Goal: Entertainment & Leisure: Consume media (video, audio)

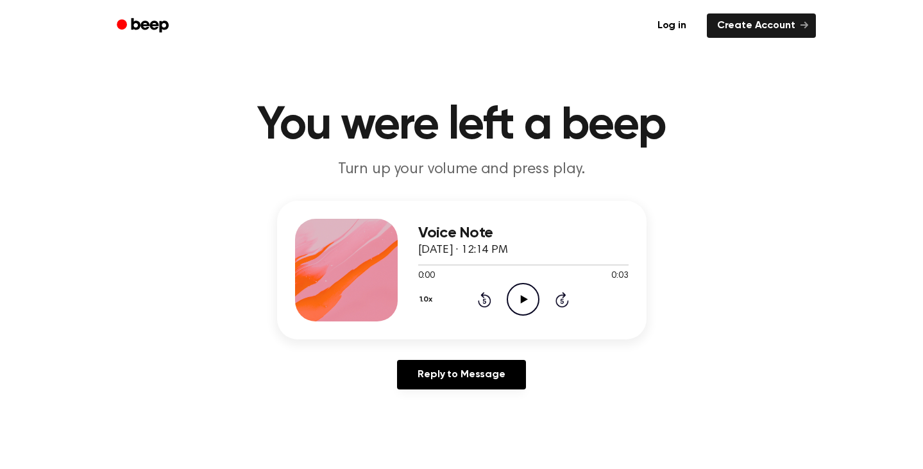
click at [526, 301] on icon "Play Audio" at bounding box center [523, 299] width 33 height 33
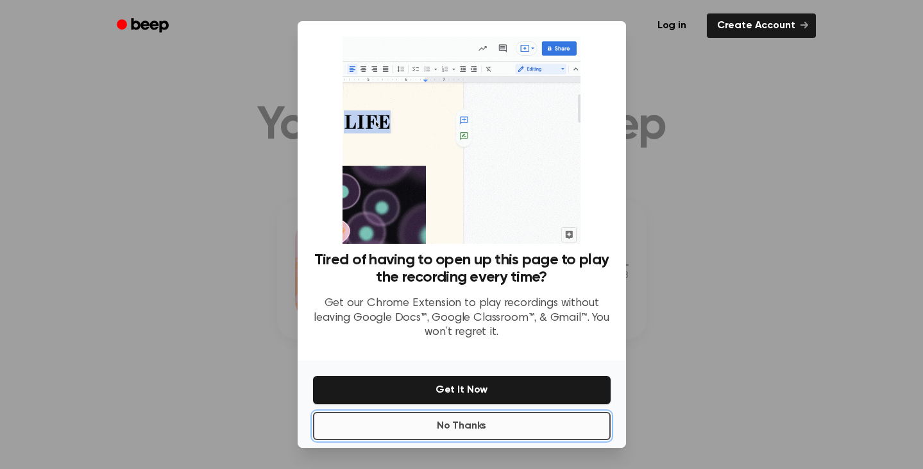
click at [470, 426] on button "No Thanks" at bounding box center [462, 426] width 298 height 28
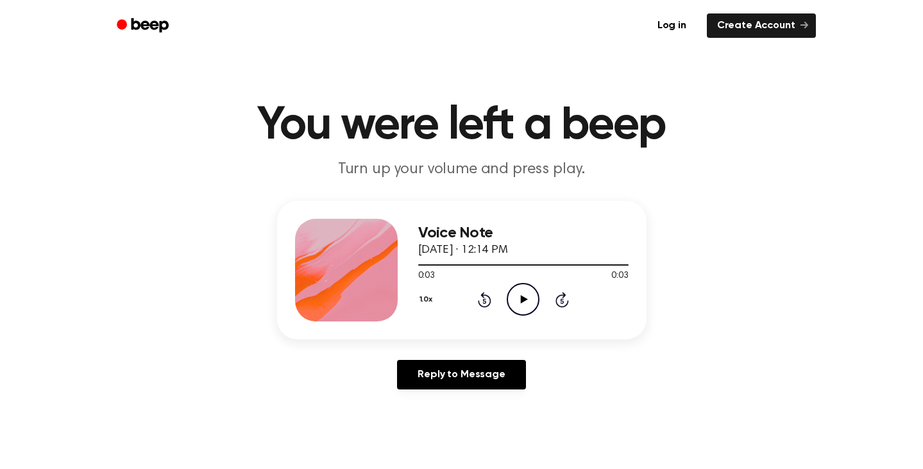
click at [525, 299] on icon at bounding box center [524, 299] width 7 height 8
click at [534, 298] on icon "Play Audio" at bounding box center [523, 299] width 33 height 33
click at [517, 291] on icon "Play Audio" at bounding box center [523, 299] width 33 height 33
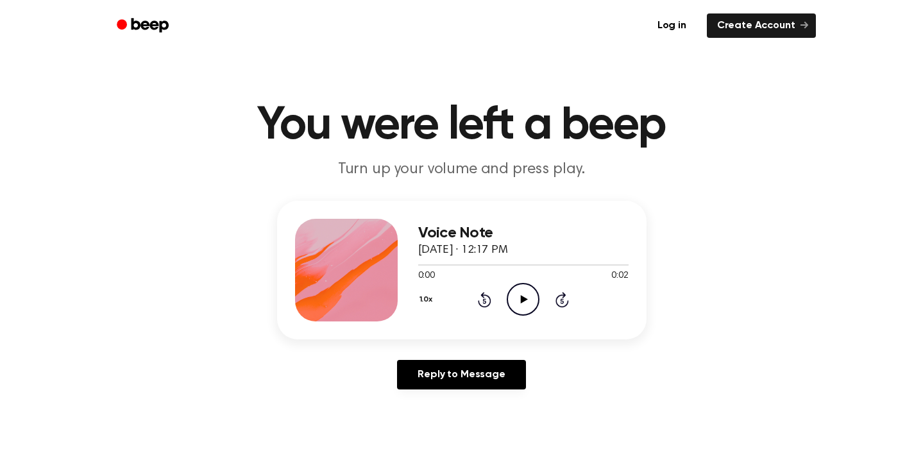
click at [526, 296] on icon "Play Audio" at bounding box center [523, 299] width 33 height 33
click at [502, 299] on div "1.0x Rewind 5 seconds Play Audio Skip 5 seconds" at bounding box center [523, 299] width 210 height 33
click at [523, 301] on icon at bounding box center [524, 299] width 7 height 8
click at [531, 308] on icon "Play Audio" at bounding box center [523, 299] width 33 height 33
click at [530, 294] on icon "Play Audio" at bounding box center [523, 299] width 33 height 33
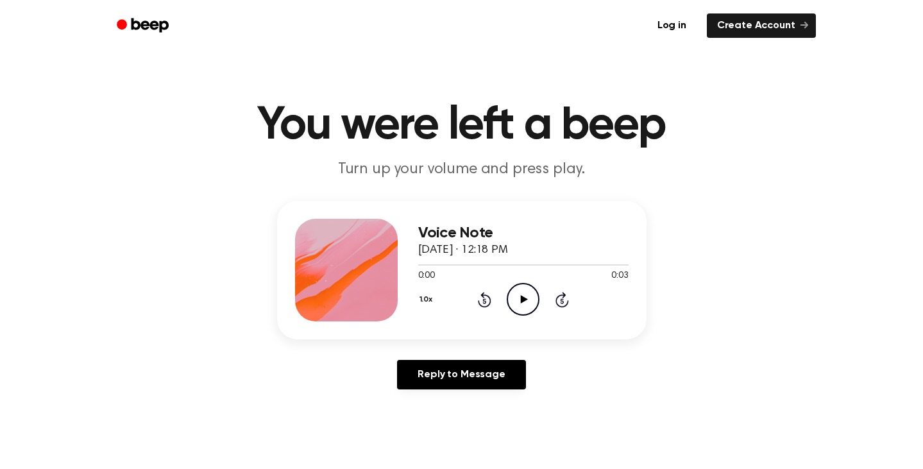
click at [528, 307] on icon "Play Audio" at bounding box center [523, 299] width 33 height 33
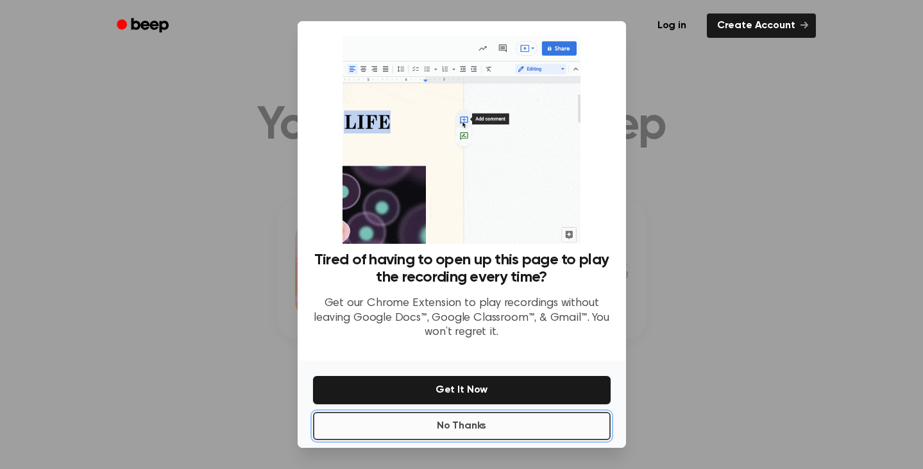
click at [487, 423] on button "No Thanks" at bounding box center [462, 426] width 298 height 28
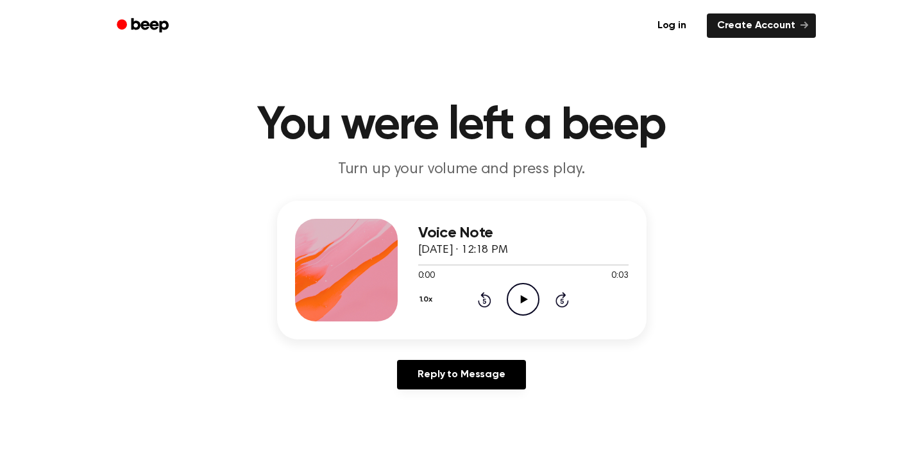
click at [528, 294] on icon "Play Audio" at bounding box center [523, 299] width 33 height 33
click at [519, 301] on icon "Play Audio" at bounding box center [523, 299] width 33 height 33
click at [518, 302] on icon "Play Audio" at bounding box center [523, 299] width 33 height 33
click at [526, 298] on icon at bounding box center [524, 299] width 7 height 8
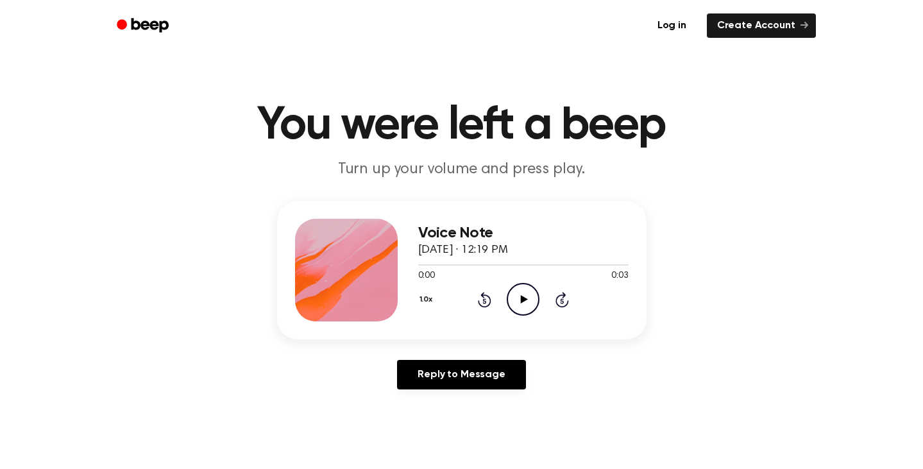
click at [519, 302] on icon "Play Audio" at bounding box center [523, 299] width 33 height 33
click at [493, 328] on div "Voice Note [DATE] · 12:17 PM 0:00 0:02 Your browser does not support the [objec…" at bounding box center [461, 270] width 369 height 139
click at [528, 303] on icon "Play Audio" at bounding box center [523, 299] width 33 height 33
click at [535, 302] on icon "Play Audio" at bounding box center [523, 299] width 33 height 33
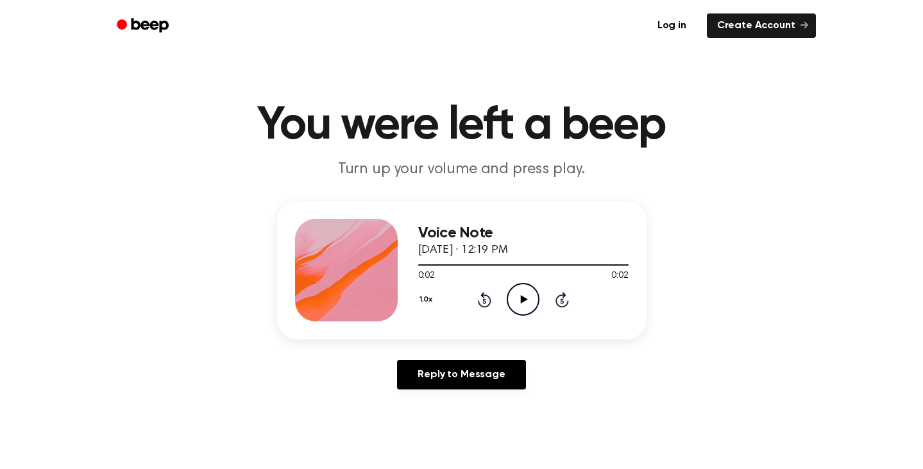
click at [535, 302] on icon "Play Audio" at bounding box center [523, 299] width 33 height 33
click at [523, 294] on icon "Play Audio" at bounding box center [523, 299] width 33 height 33
click at [519, 301] on icon "Play Audio" at bounding box center [523, 299] width 33 height 33
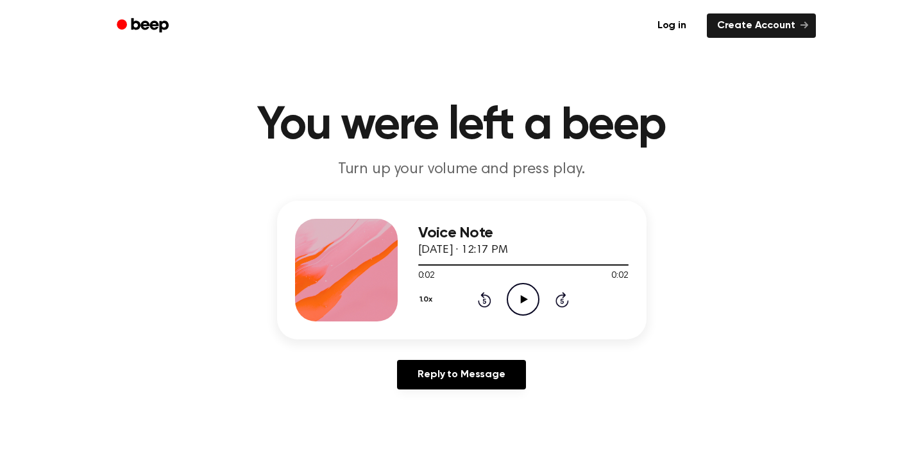
click at [518, 299] on icon "Play Audio" at bounding box center [523, 299] width 33 height 33
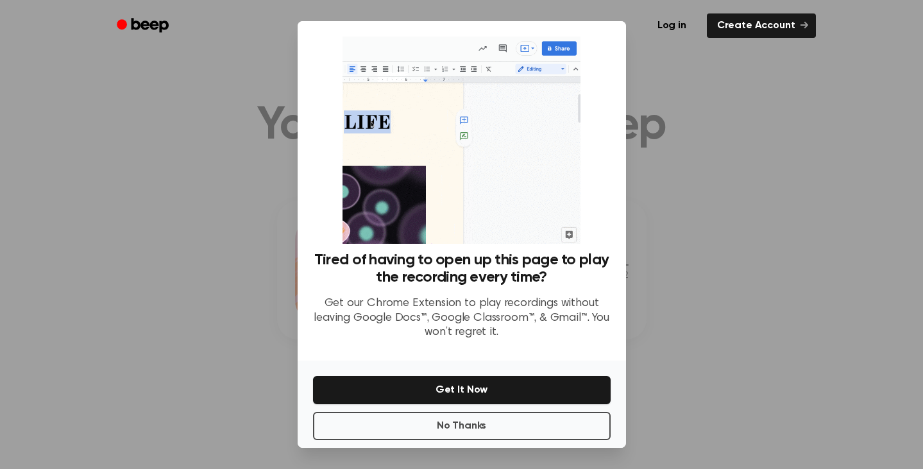
click at [518, 299] on p "Get our Chrome Extension to play recordings without leaving Google Docs™, Googl…" at bounding box center [462, 318] width 298 height 44
click at [519, 419] on button "No Thanks" at bounding box center [462, 426] width 298 height 28
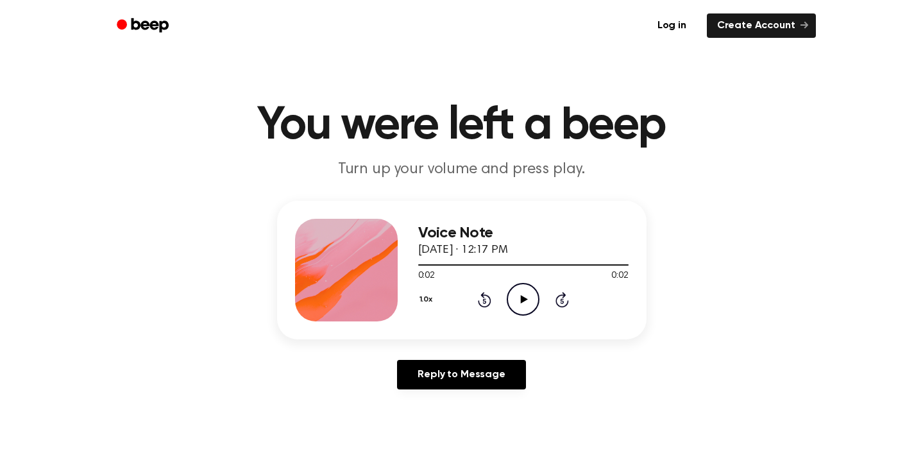
click at [529, 305] on icon "Play Audio" at bounding box center [523, 299] width 33 height 33
click at [533, 302] on icon "Play Audio" at bounding box center [523, 299] width 33 height 33
click at [528, 302] on icon "Play Audio" at bounding box center [523, 299] width 33 height 33
click at [524, 300] on icon at bounding box center [524, 299] width 7 height 8
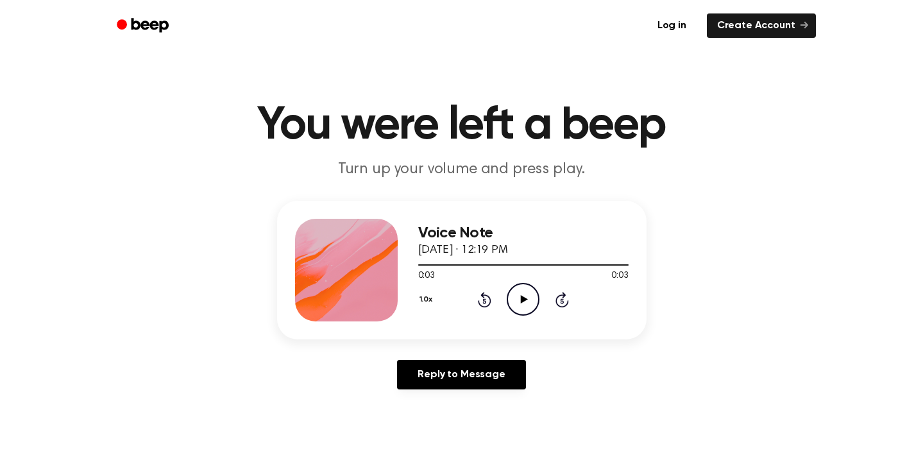
click at [524, 300] on icon at bounding box center [524, 299] width 7 height 8
click at [523, 301] on icon at bounding box center [524, 299] width 7 height 8
click at [528, 302] on icon "Play Audio" at bounding box center [523, 299] width 33 height 33
click at [525, 296] on icon "Play Audio" at bounding box center [523, 299] width 33 height 33
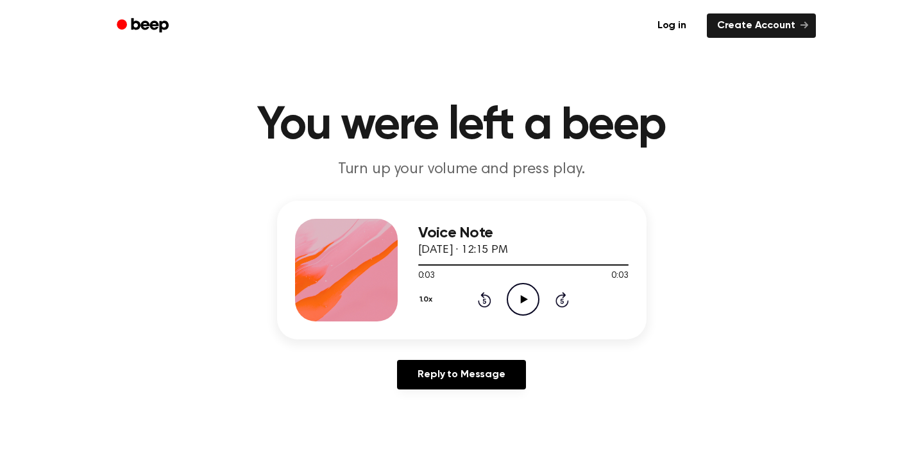
click at [525, 296] on icon "Play Audio" at bounding box center [523, 299] width 33 height 33
click at [518, 299] on icon "Play Audio" at bounding box center [523, 299] width 33 height 33
click at [525, 296] on icon "Play Audio" at bounding box center [523, 299] width 33 height 33
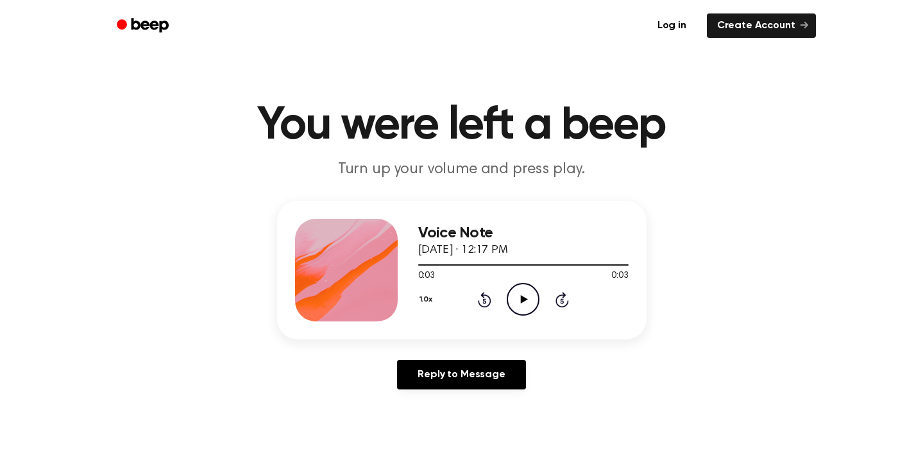
click at [525, 297] on icon "Play Audio" at bounding box center [523, 299] width 33 height 33
click at [524, 296] on icon "Play Audio" at bounding box center [523, 299] width 33 height 33
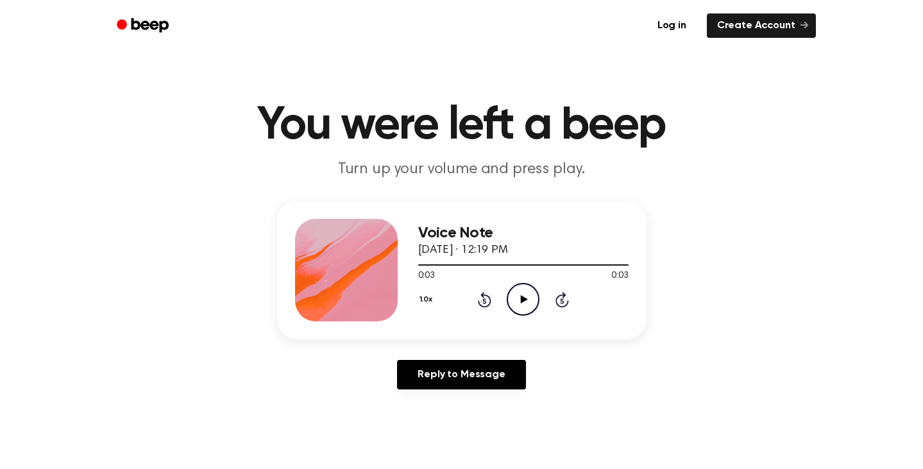
click at [524, 296] on icon "Play Audio" at bounding box center [523, 299] width 33 height 33
click at [532, 292] on icon "Play Audio" at bounding box center [523, 299] width 33 height 33
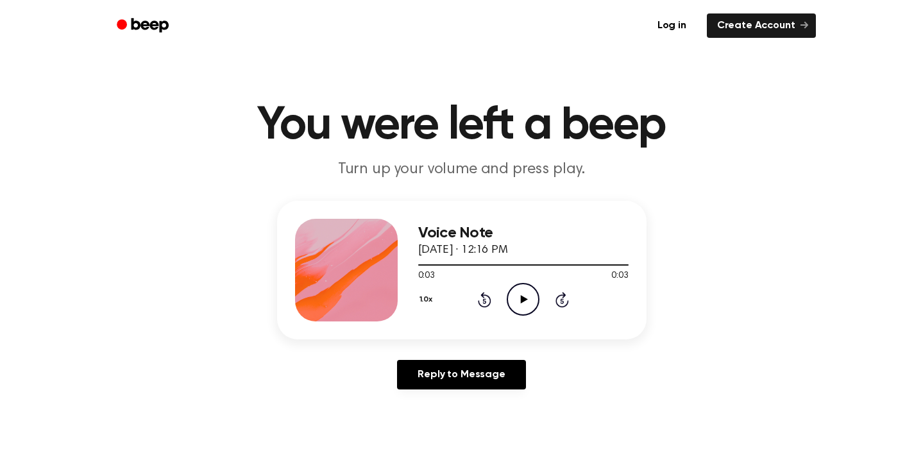
click at [532, 292] on icon "Play Audio" at bounding box center [523, 299] width 33 height 33
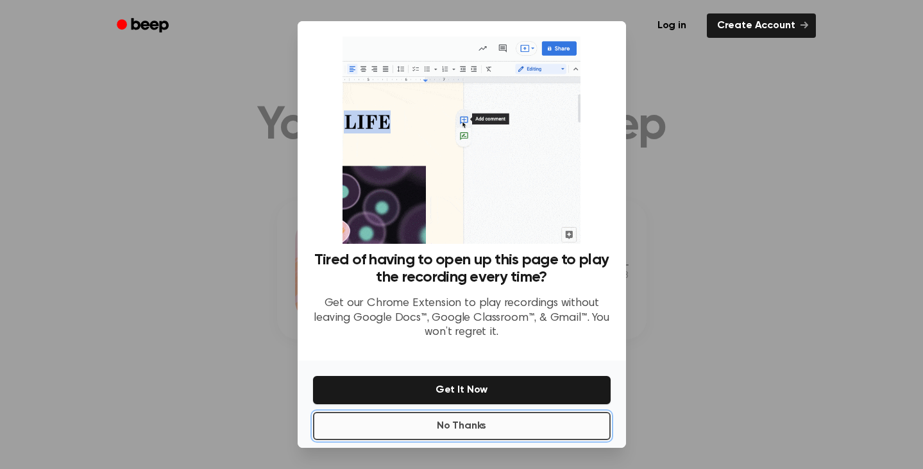
click at [516, 435] on button "No Thanks" at bounding box center [462, 426] width 298 height 28
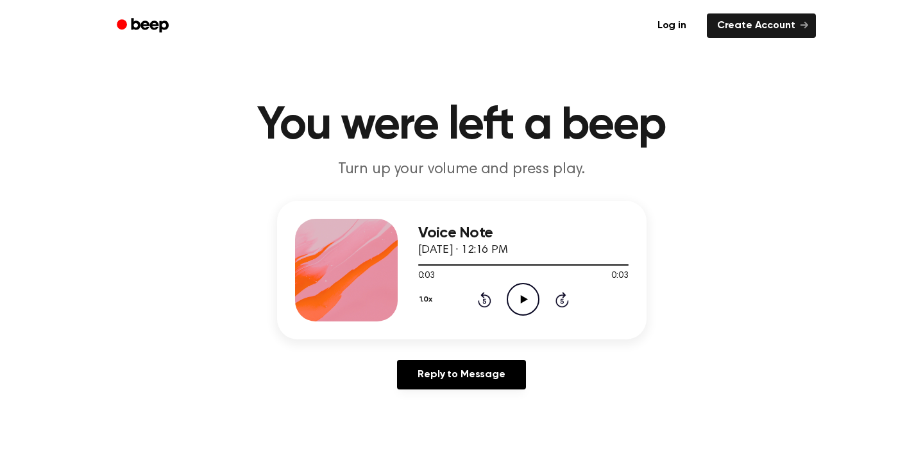
click at [526, 299] on icon at bounding box center [524, 299] width 7 height 8
click at [526, 299] on icon "Play Audio" at bounding box center [523, 299] width 33 height 33
click at [519, 304] on icon "Play Audio" at bounding box center [523, 299] width 33 height 33
